Goal: Check status: Check status

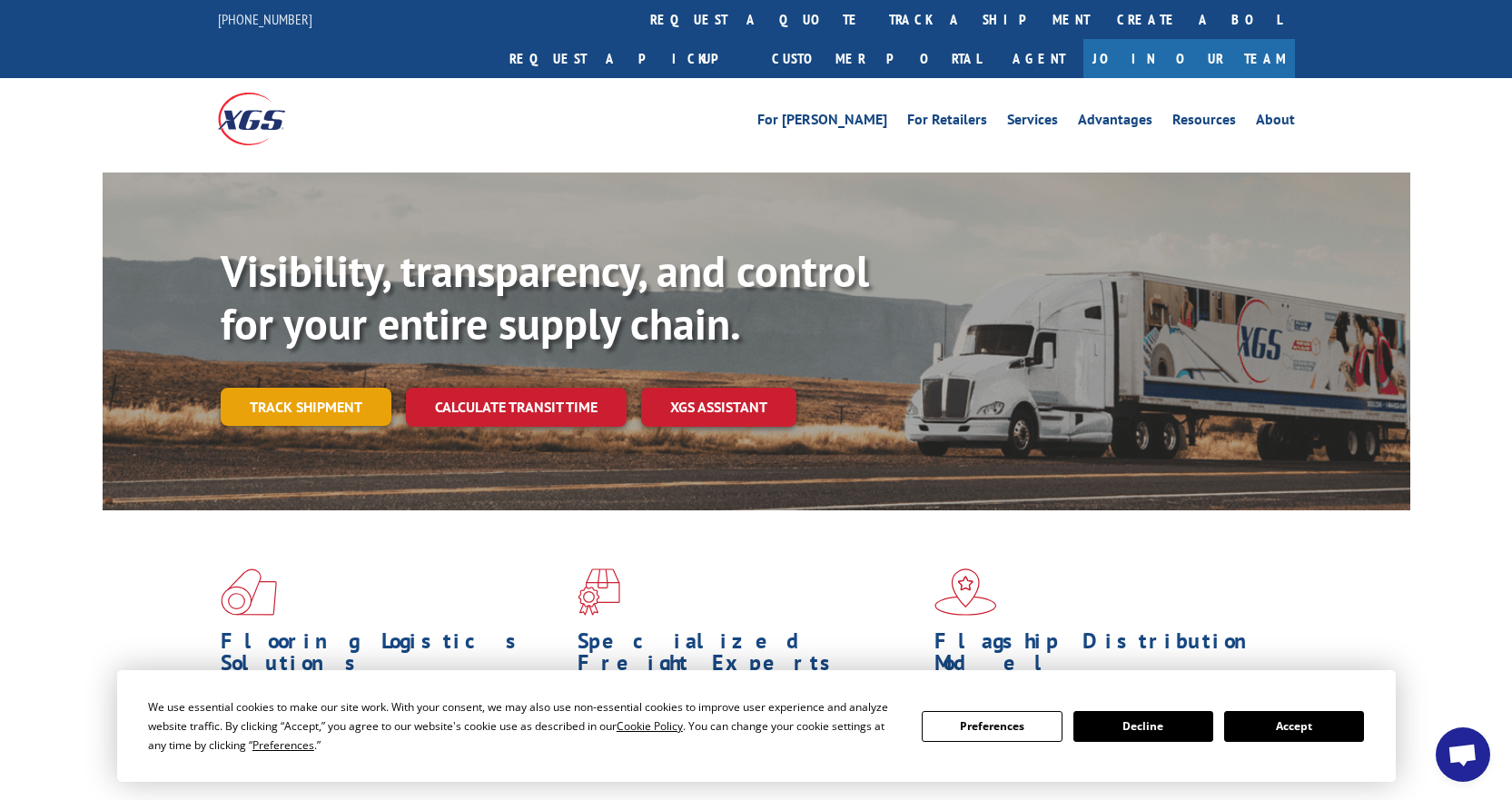
click at [309, 388] on link "Track shipment" at bounding box center [306, 407] width 171 height 38
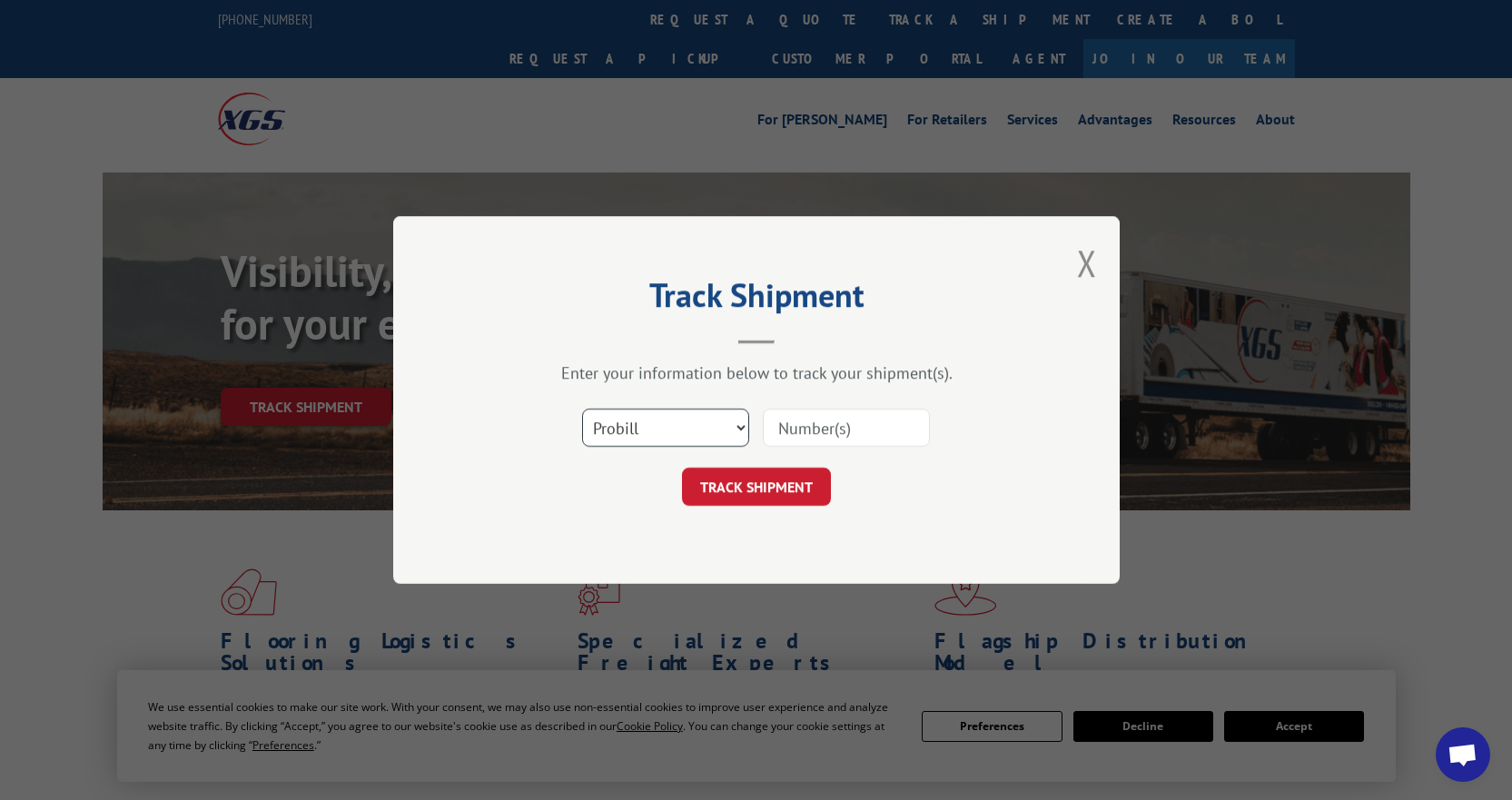
click at [733, 428] on select "Select category... Probill BOL PO" at bounding box center [666, 427] width 167 height 38
select select "bol"
click at [582, 408] on select "Select category... Probill BOL PO" at bounding box center [666, 427] width 167 height 38
click at [801, 425] on input at bounding box center [846, 427] width 167 height 38
type input "743519"
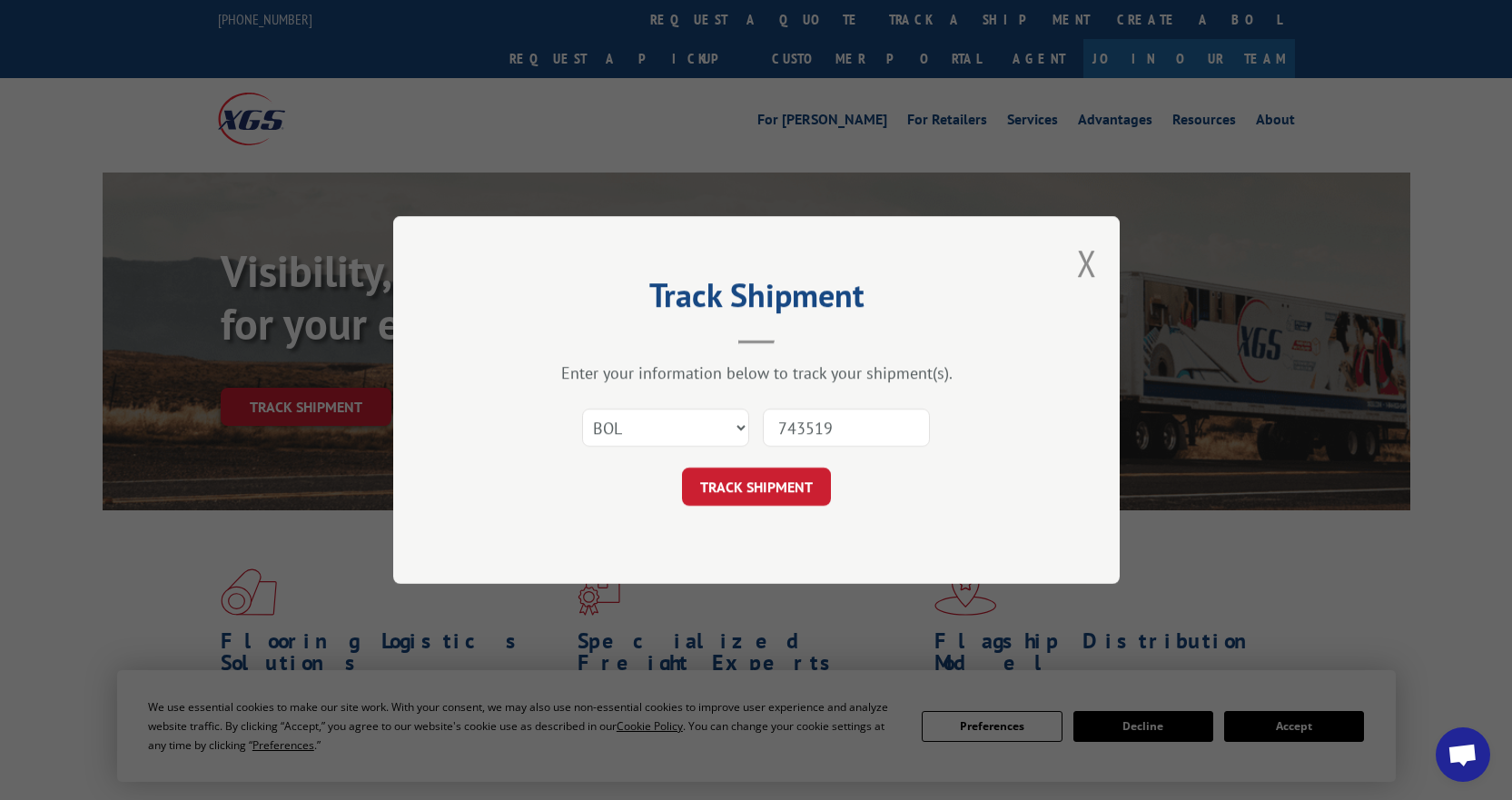
click button "TRACK SHIPMENT" at bounding box center [756, 486] width 149 height 38
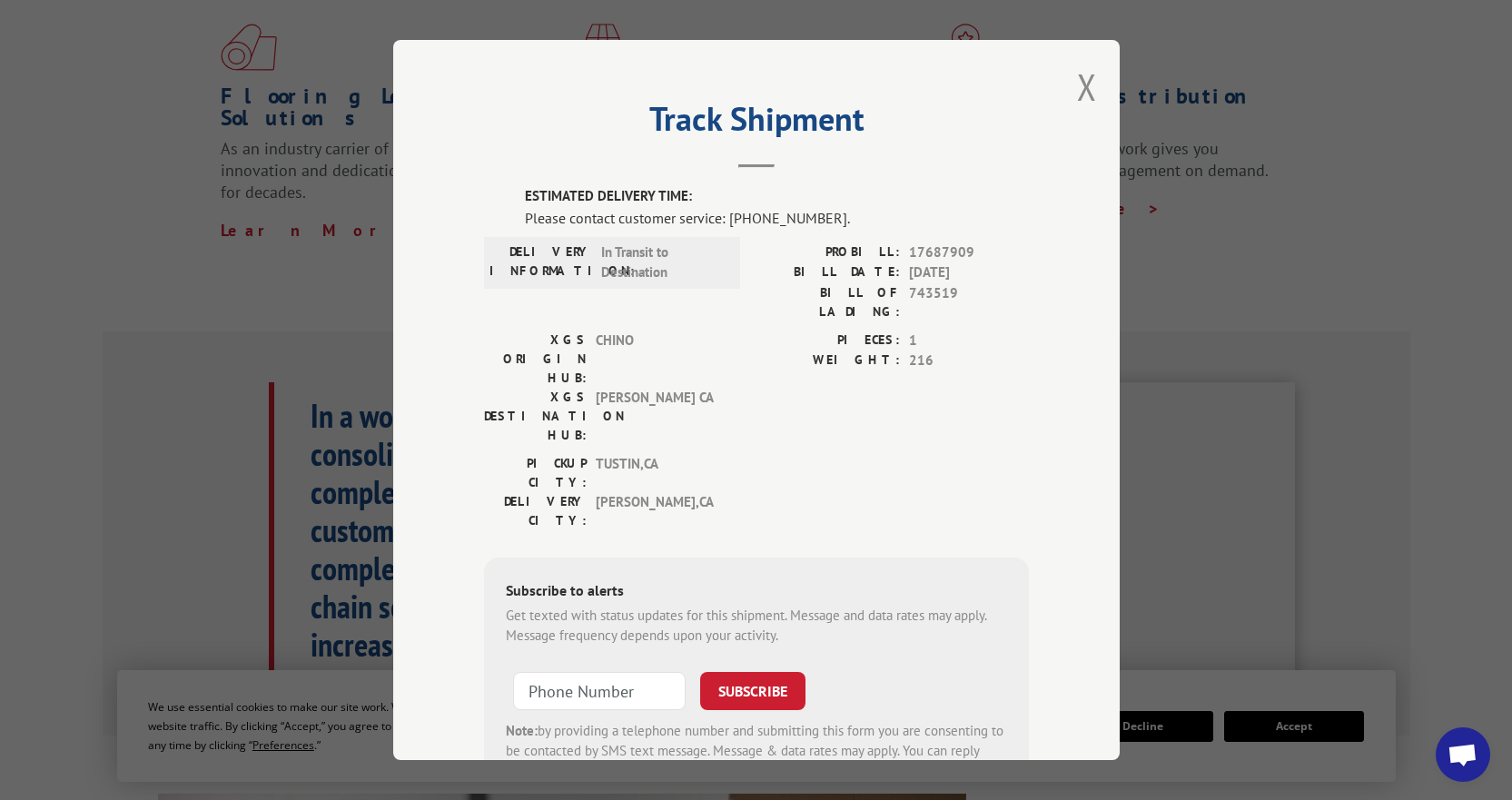
scroll to position [62, 0]
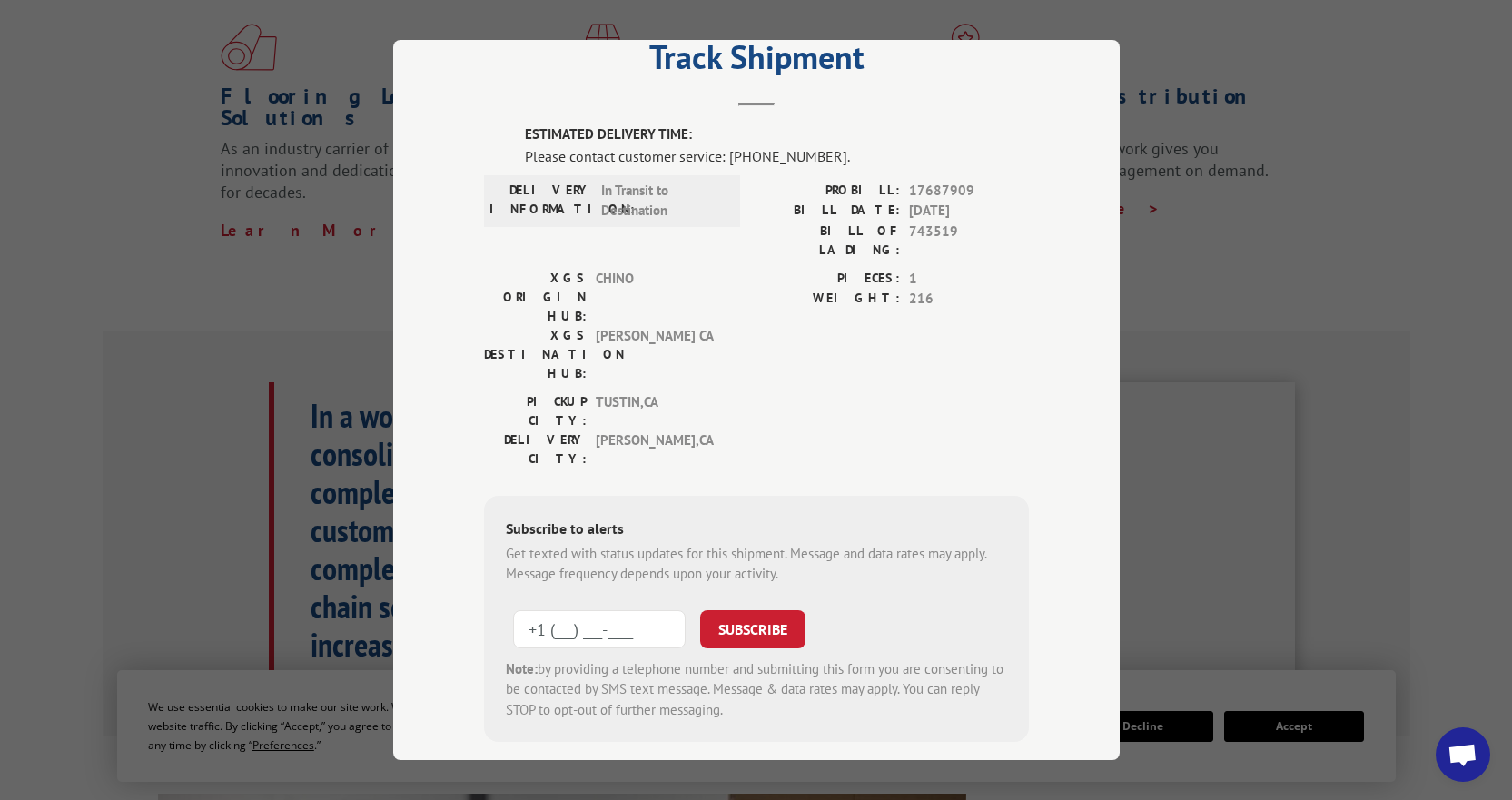
click at [566, 610] on input "+1 (___) ___-____" at bounding box center [599, 629] width 173 height 38
type input "[PHONE_NUMBER]"
click at [753, 610] on button "SUBSCRIBE" at bounding box center [752, 629] width 105 height 38
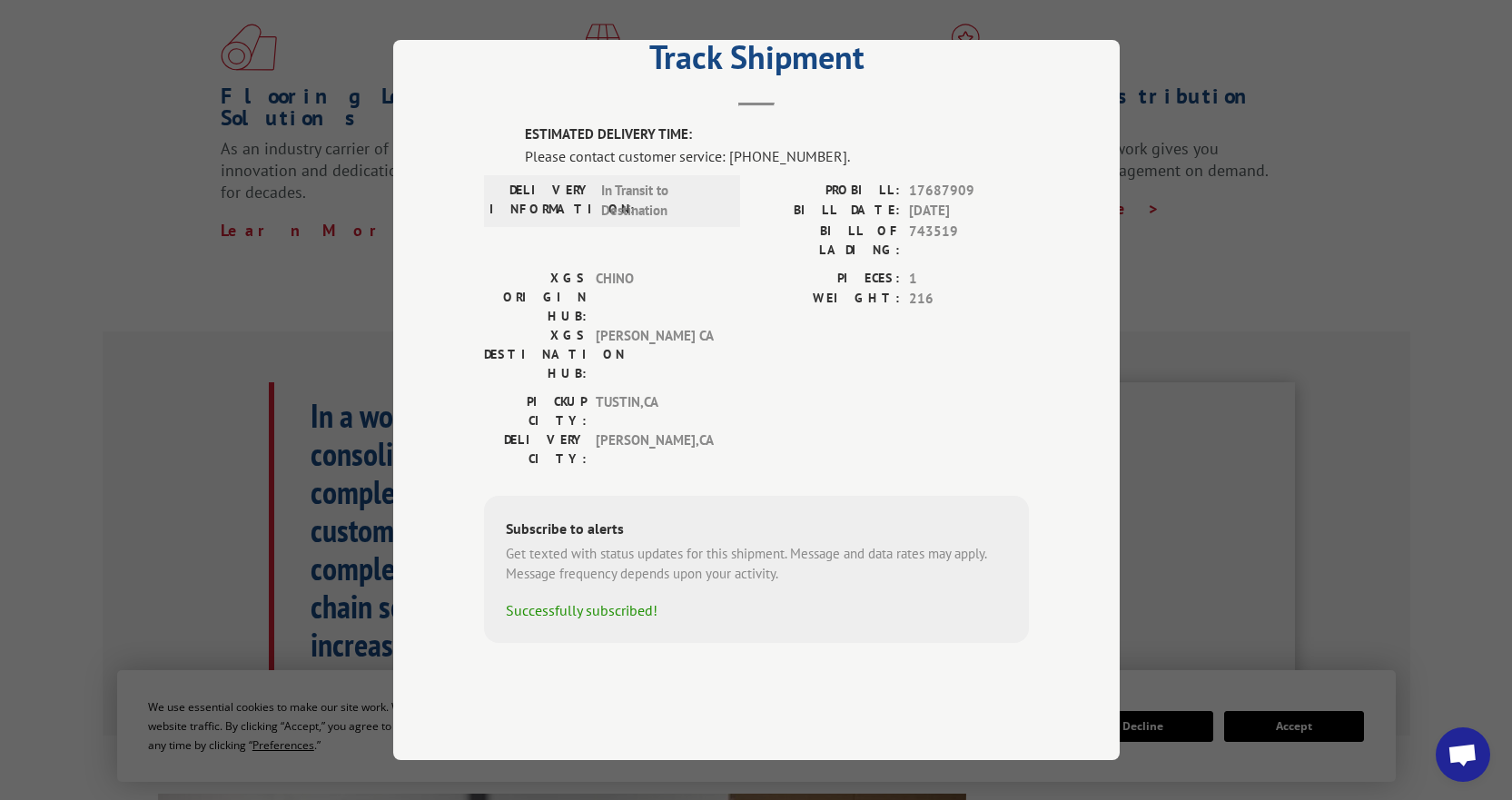
scroll to position [0, 0]
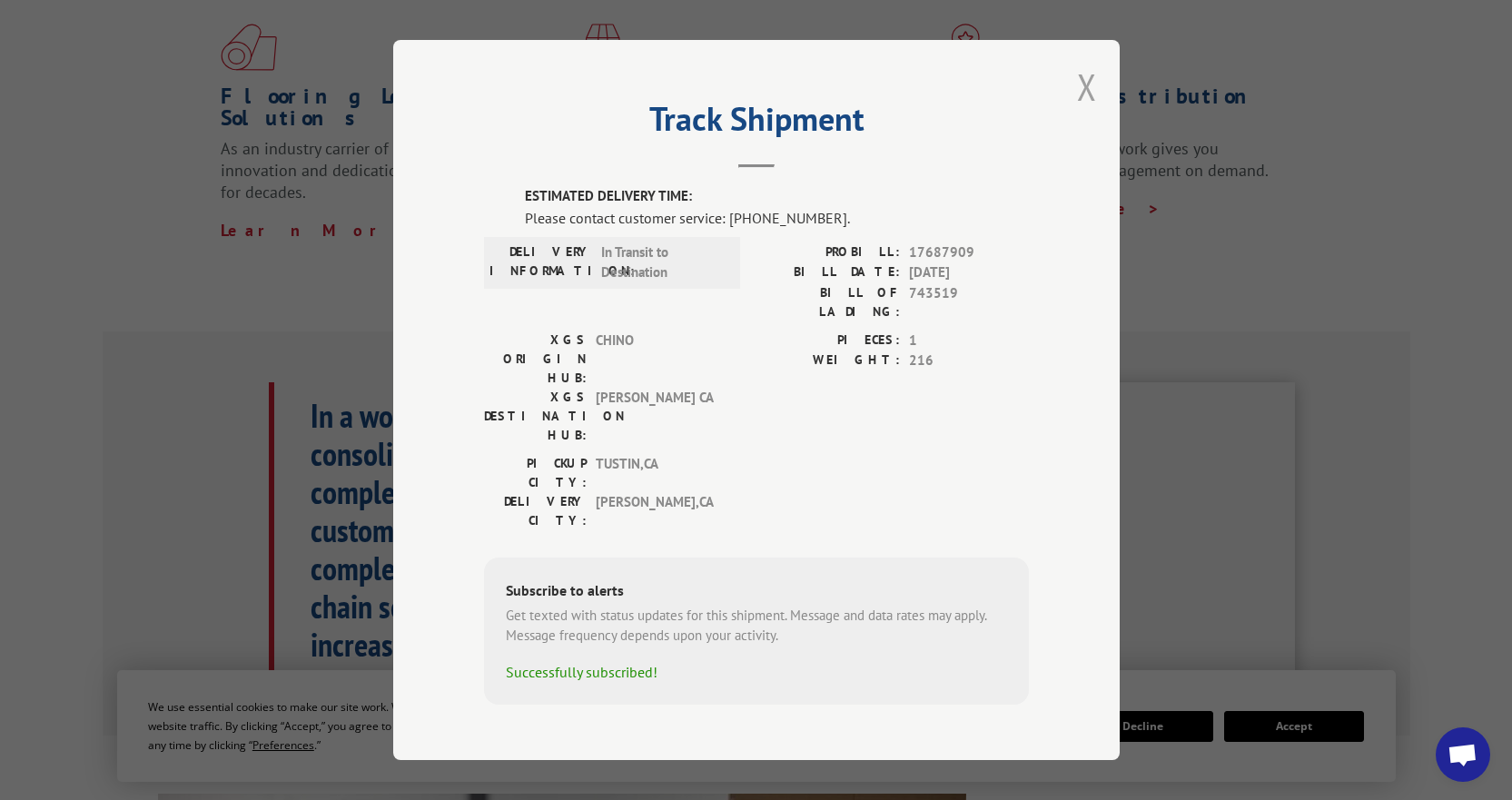
click at [1088, 100] on button "Close modal" at bounding box center [1087, 86] width 20 height 48
